Goal: Task Accomplishment & Management: Manage account settings

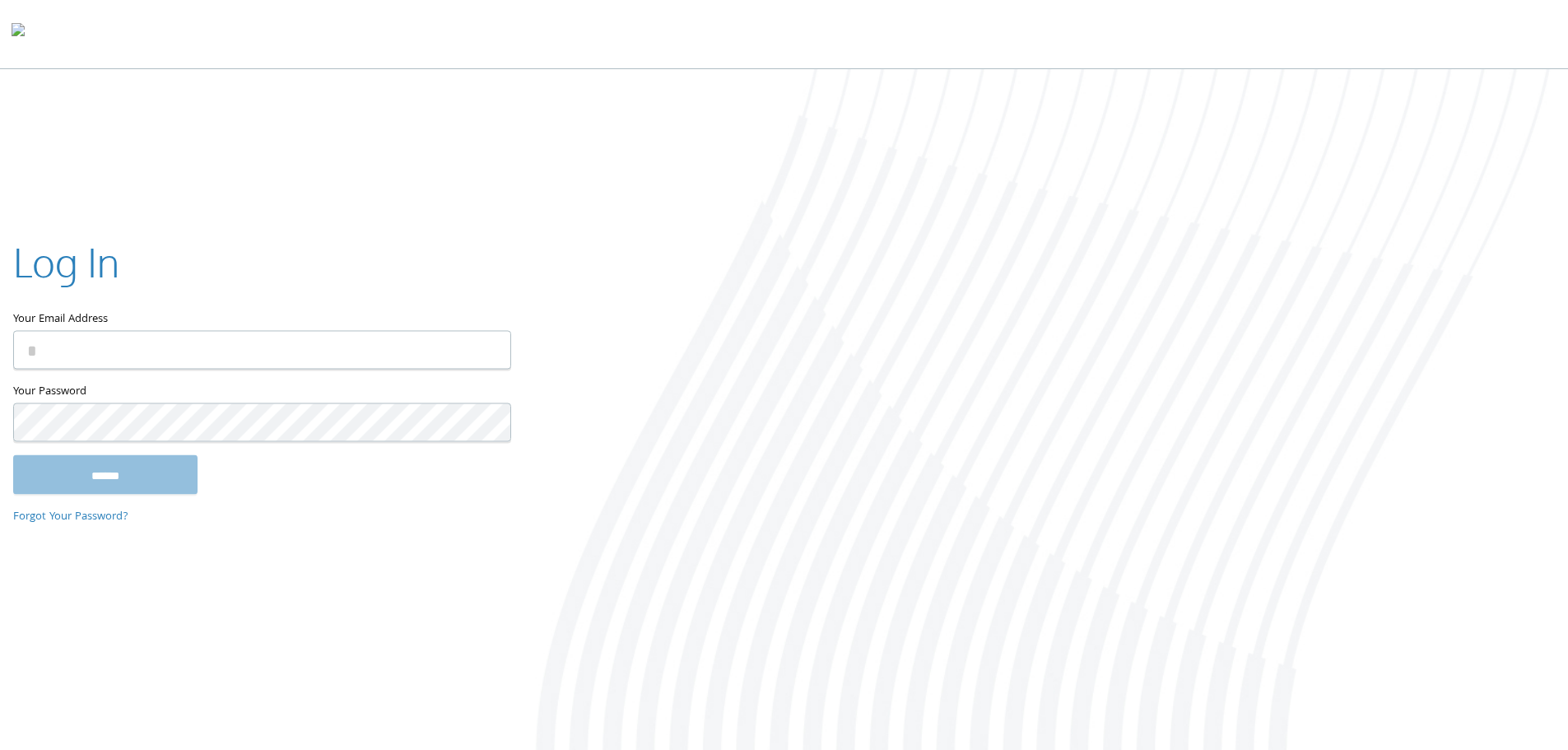
type input "**********"
click at [127, 487] on input "******" at bounding box center [105, 474] width 184 height 40
type input "**********"
click at [125, 463] on input "******" at bounding box center [105, 474] width 184 height 40
